Goal: Browse casually: Explore the website without a specific task or goal

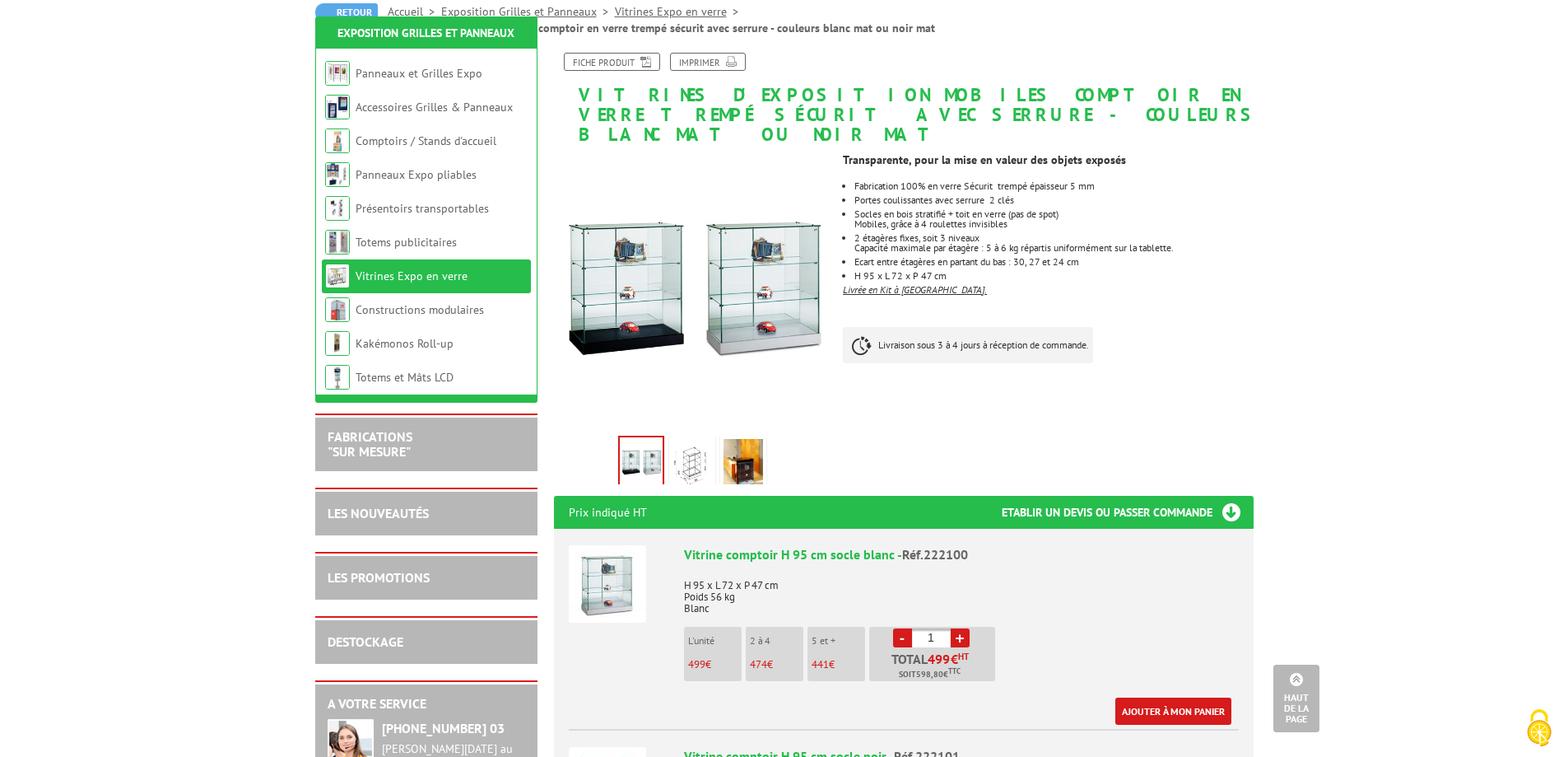
scroll to position [165, 0]
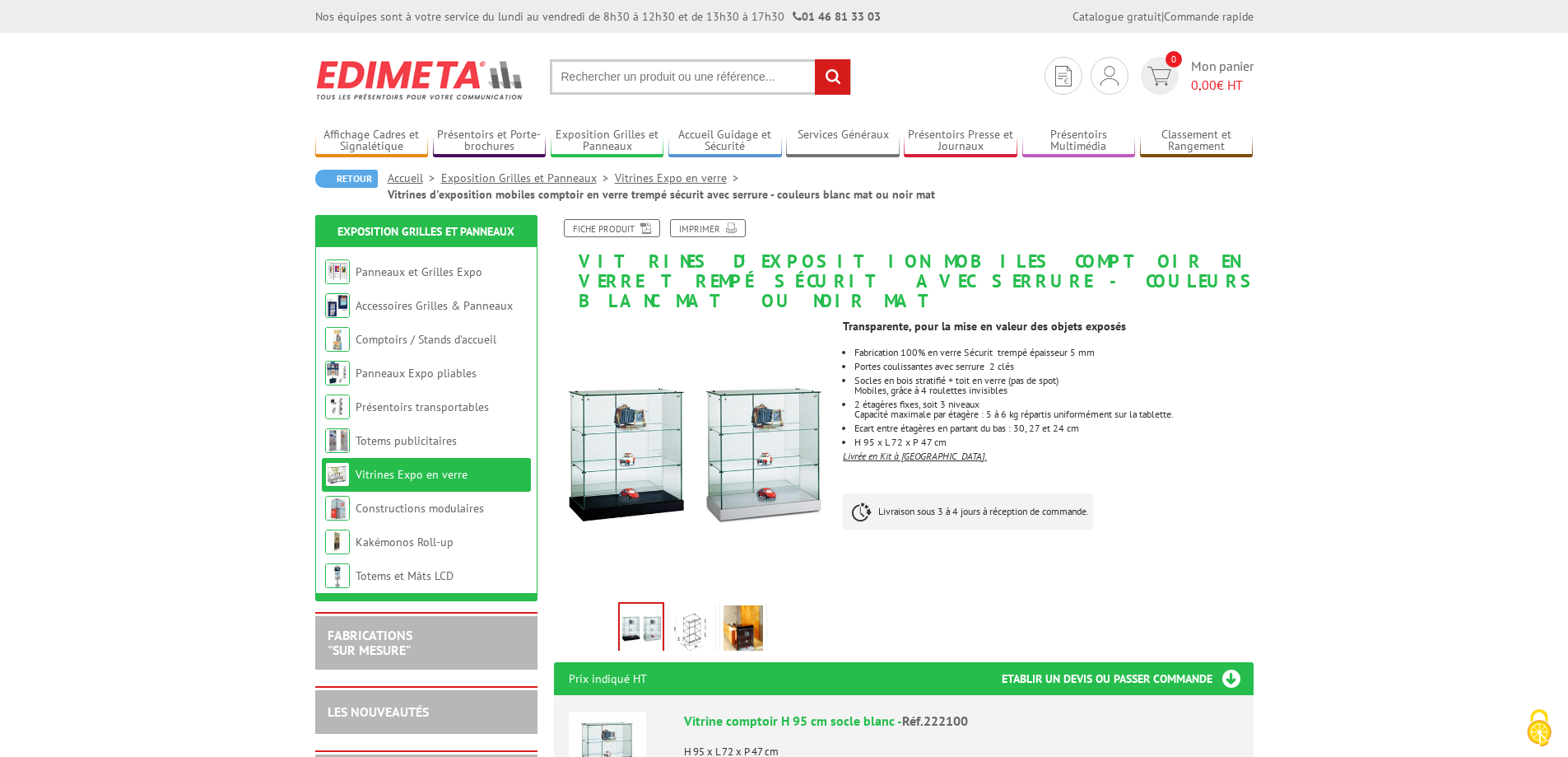
click at [691, 605] on img at bounding box center [692, 630] width 40 height 51
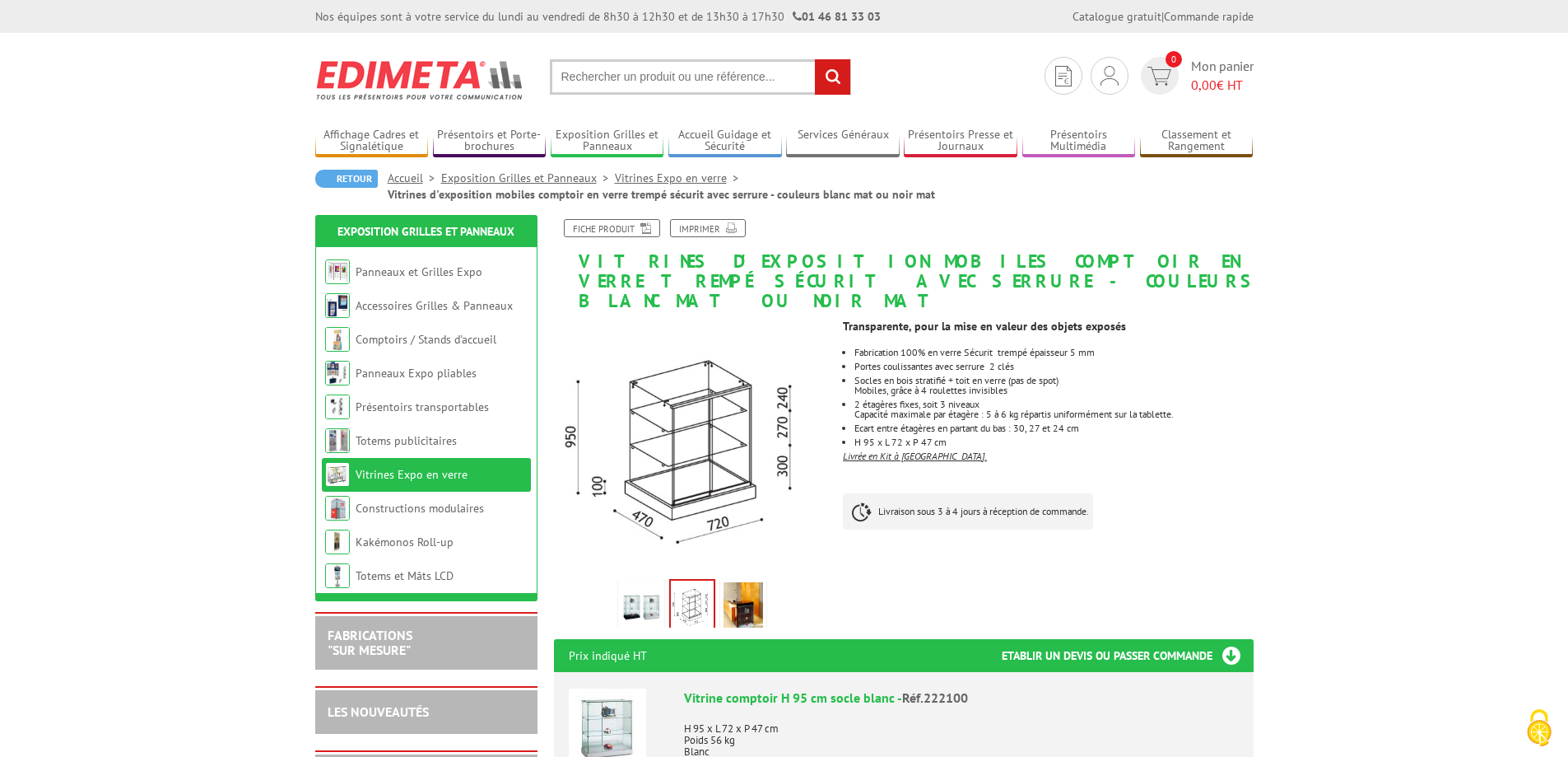
click at [742, 592] on img at bounding box center [743, 608] width 40 height 51
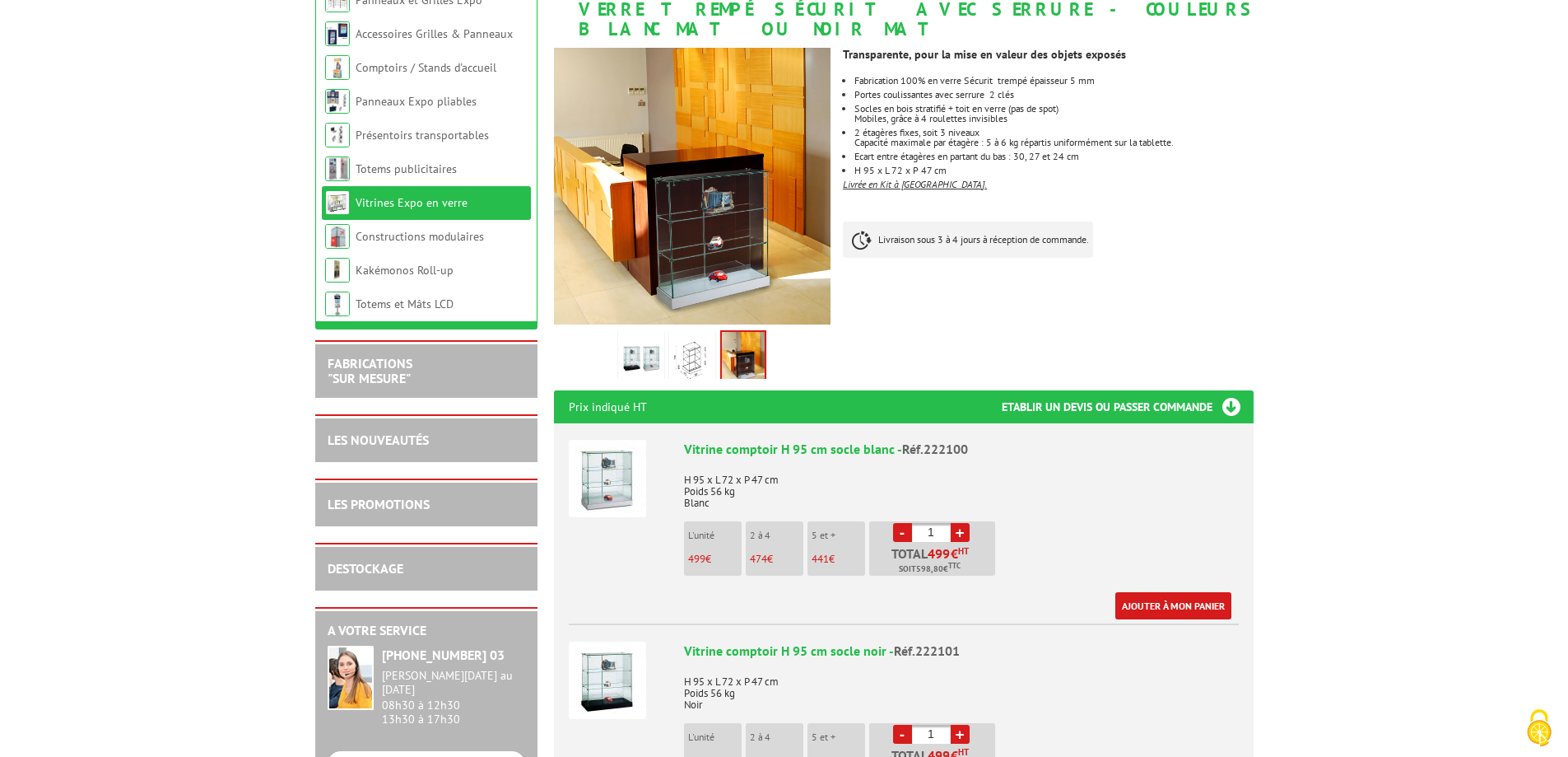
scroll to position [329, 0]
